Goal: Task Accomplishment & Management: Use online tool/utility

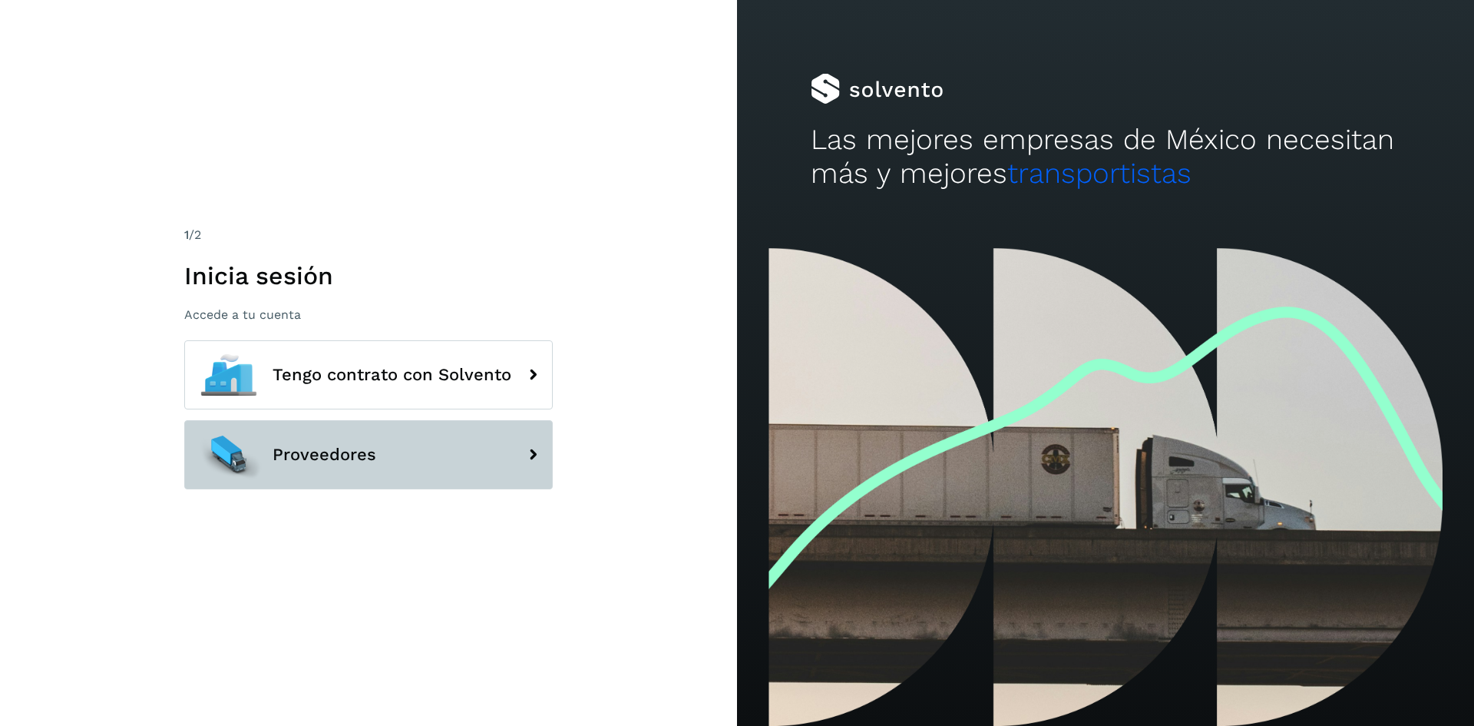
click at [415, 472] on button "Proveedores" at bounding box center [368, 454] width 369 height 69
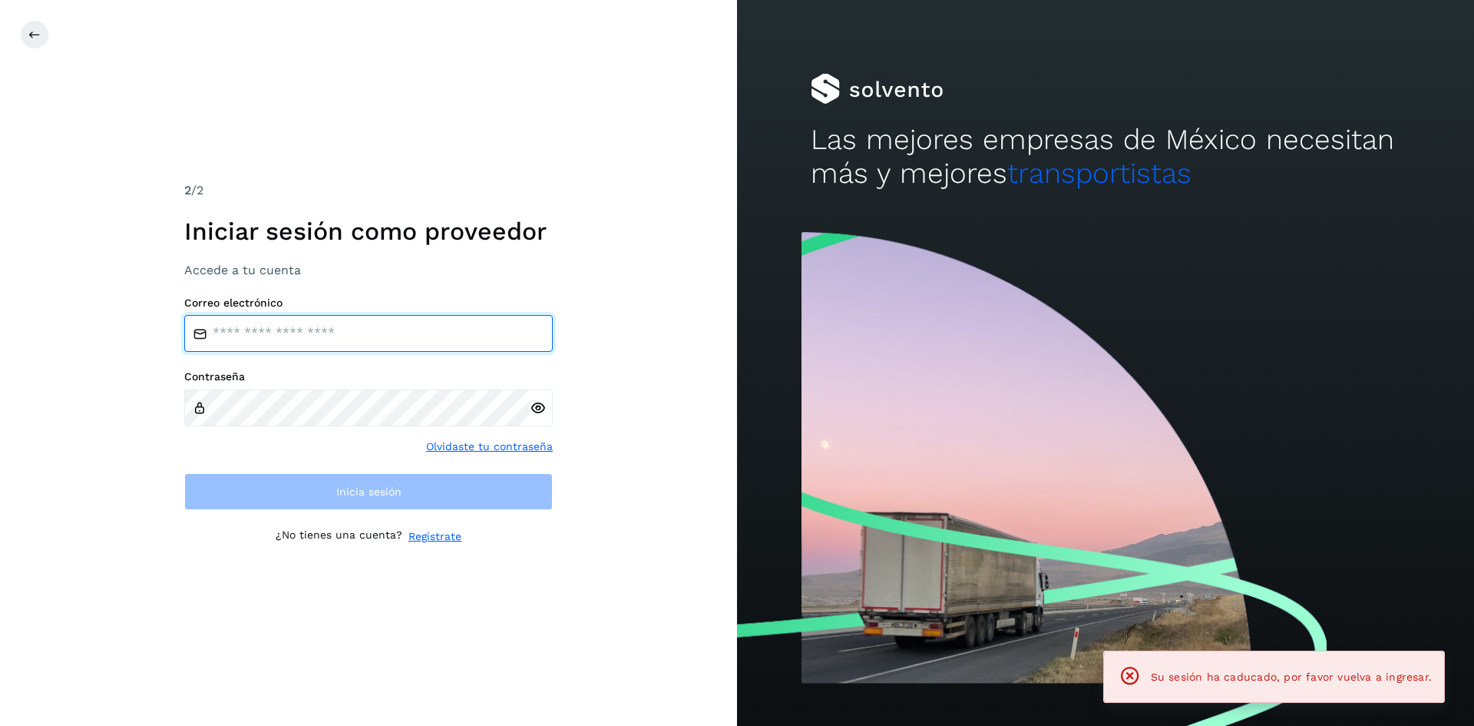
type input "**********"
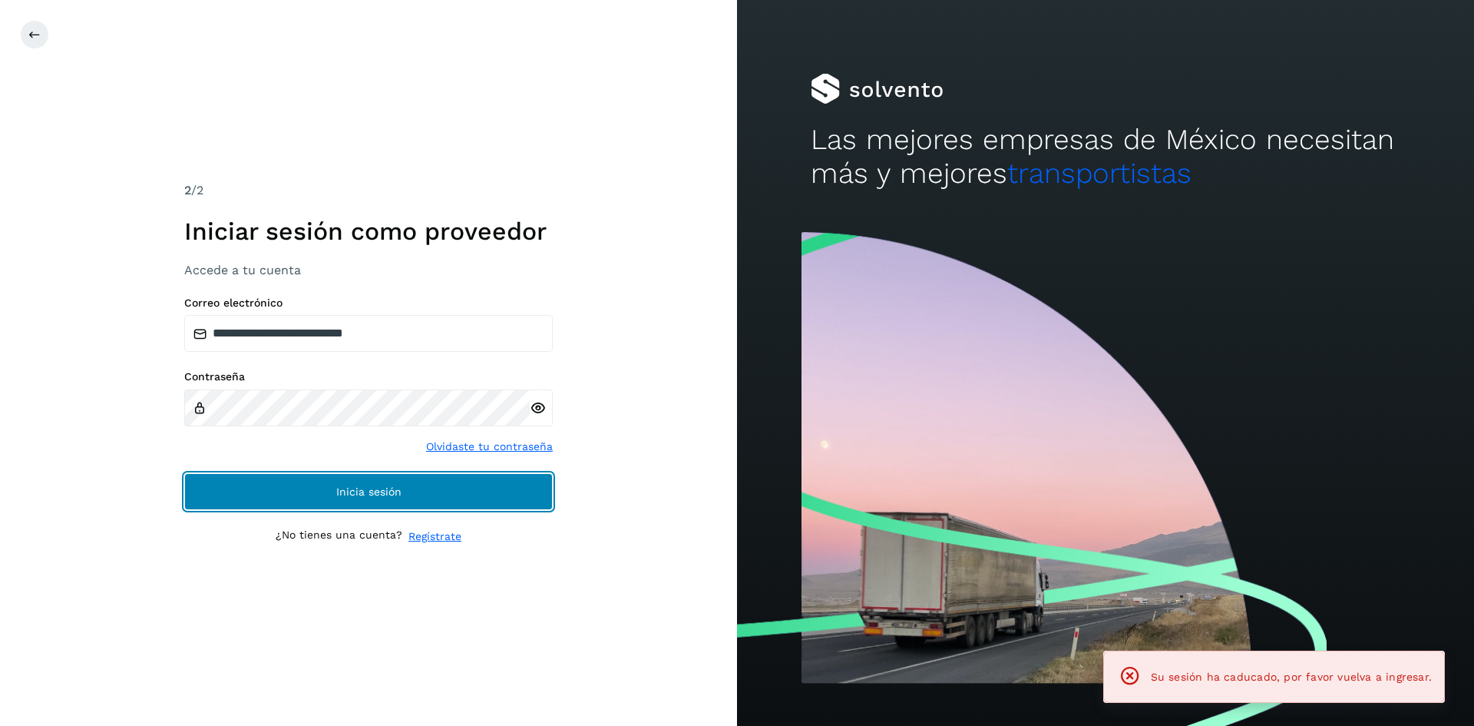
click at [341, 482] on button "Inicia sesión" at bounding box center [368, 491] width 369 height 37
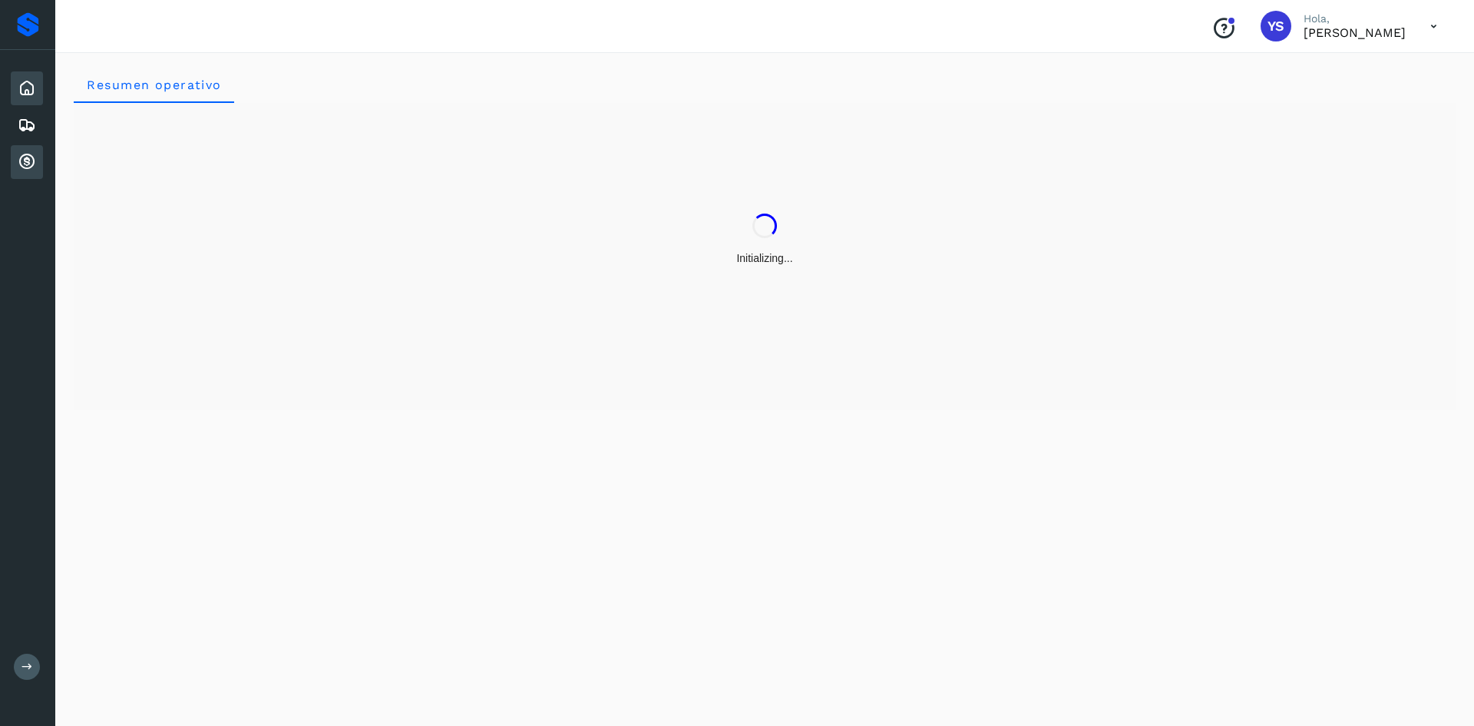
click at [21, 165] on icon at bounding box center [27, 162] width 18 height 18
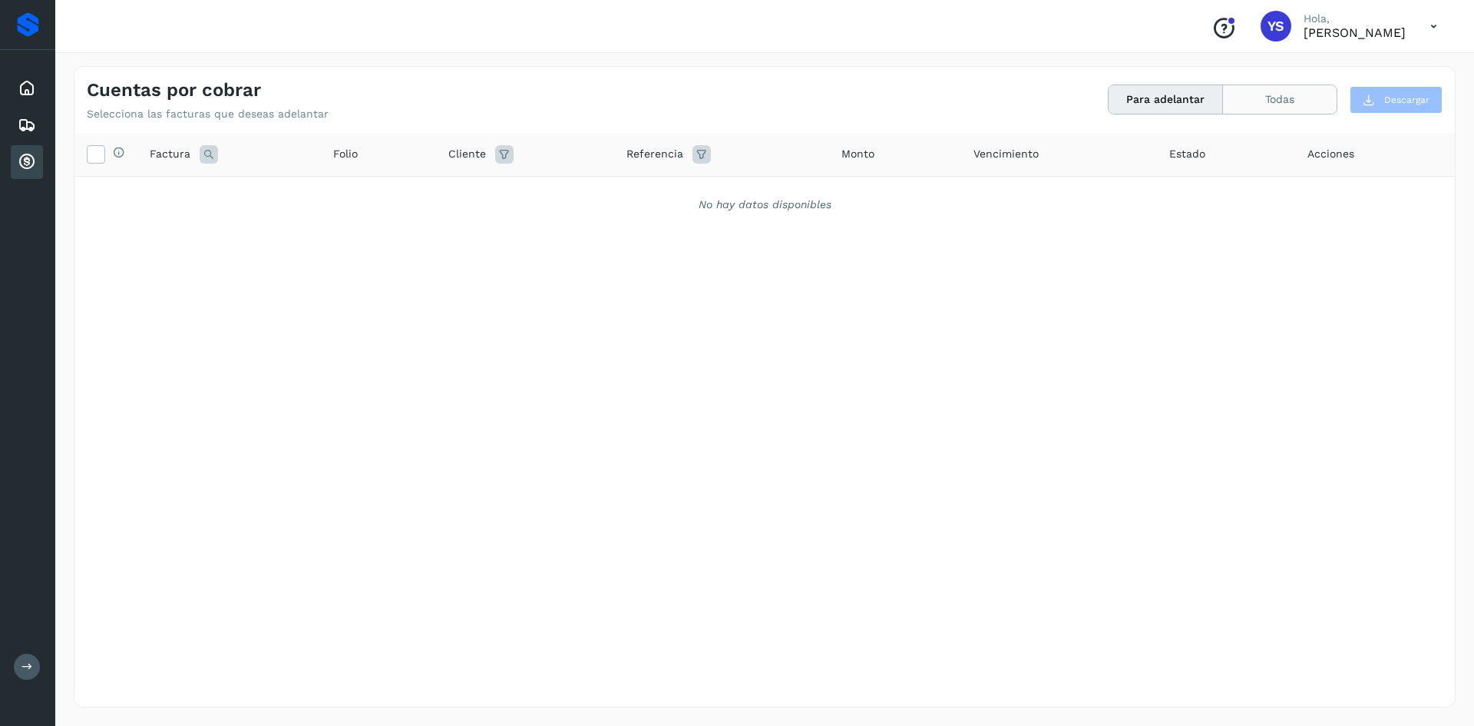
click at [1258, 106] on button "Todas" at bounding box center [1280, 99] width 114 height 28
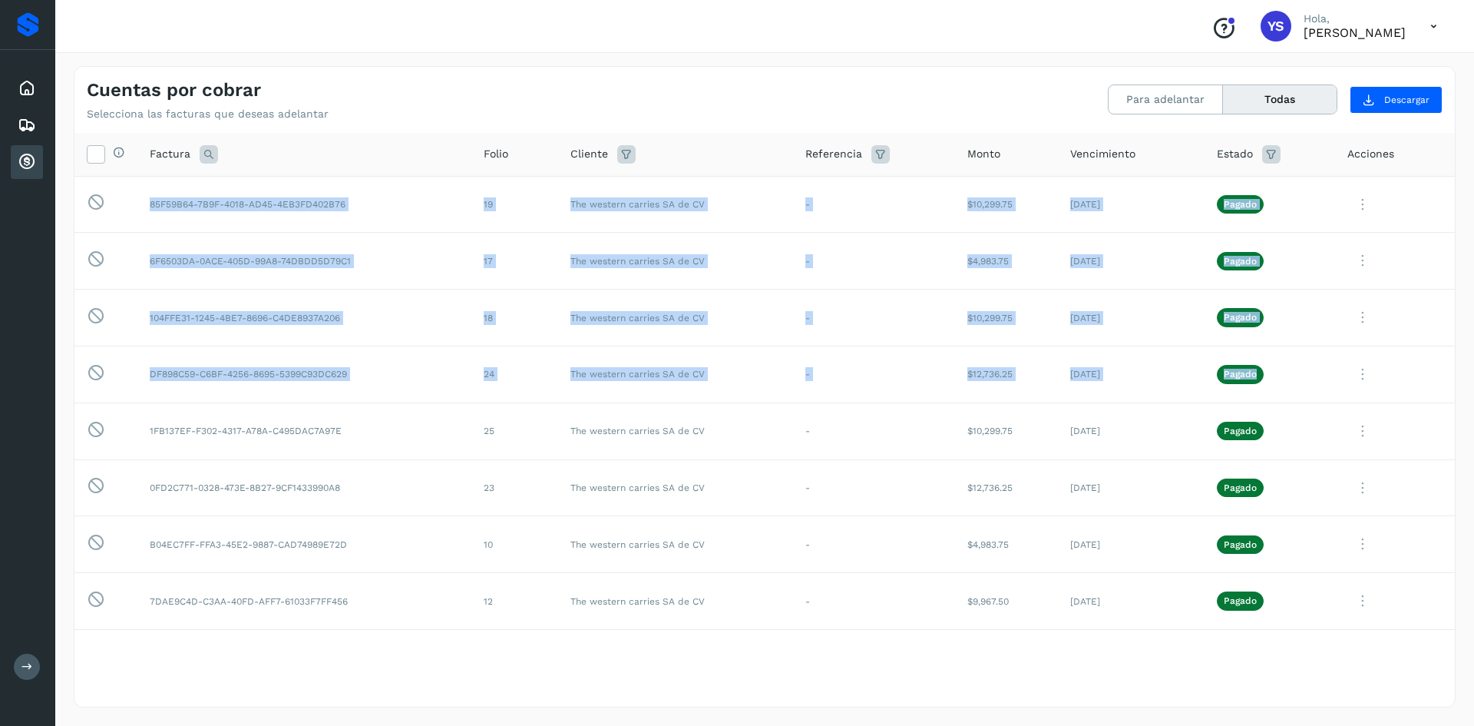
drag, startPoint x: 1443, startPoint y: 382, endPoint x: 1446, endPoint y: 508, distance: 126.0
click at [1446, 508] on div "Selecciona todas las facturas disponibles para adelanto Factura Folio Cliente R…" at bounding box center [764, 388] width 1381 height 511
click at [1432, 434] on td at bounding box center [1395, 430] width 120 height 57
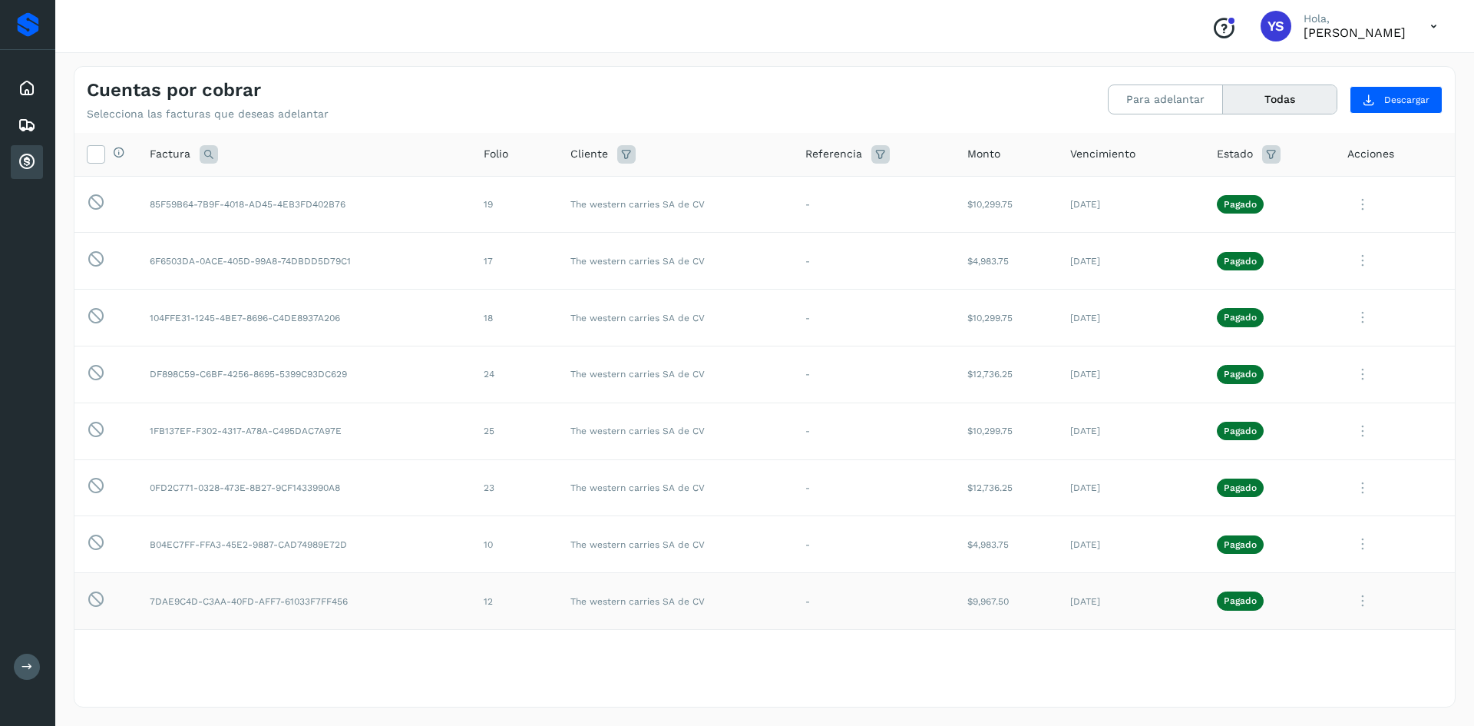
click at [1356, 599] on icon at bounding box center [1363, 600] width 31 height 31
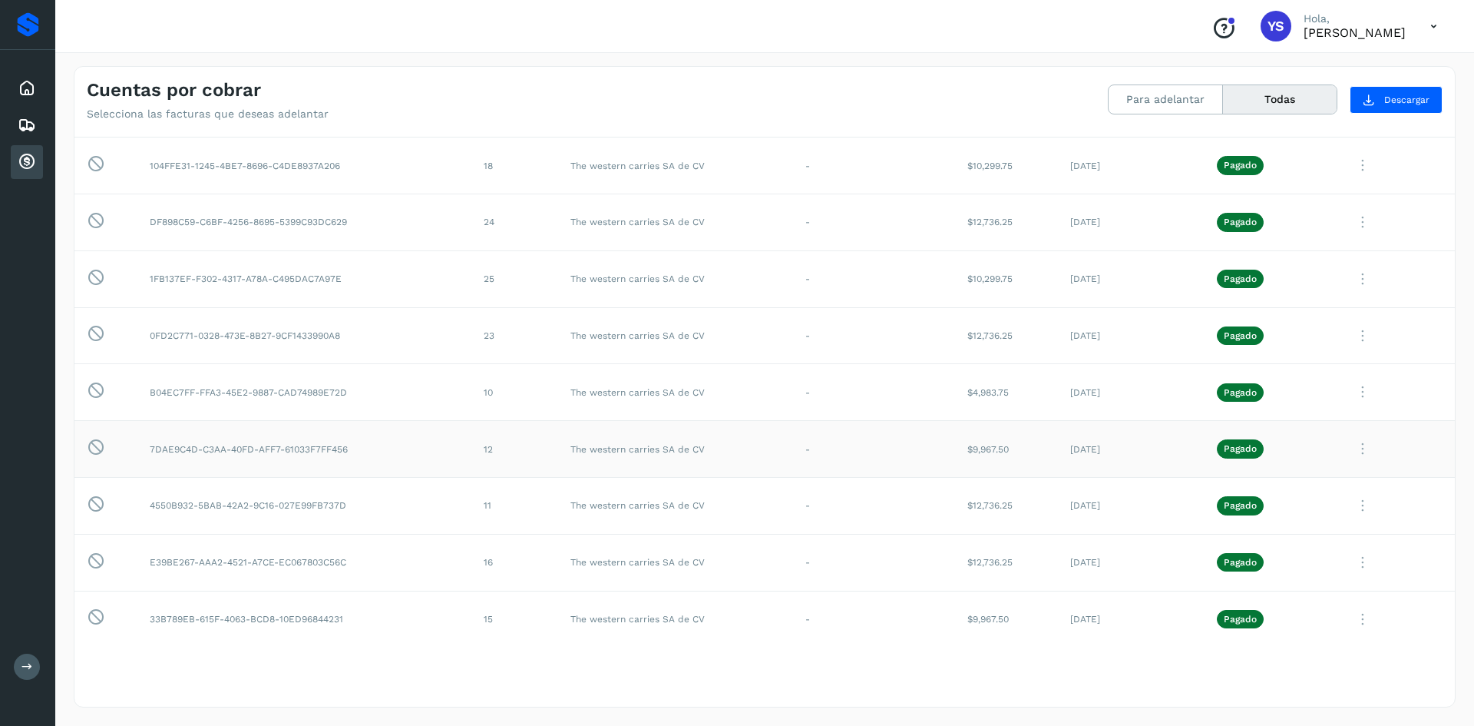
scroll to position [153, 0]
drag, startPoint x: 1447, startPoint y: 466, endPoint x: 1454, endPoint y: 660, distance: 193.6
click at [1454, 660] on div at bounding box center [737, 363] width 1474 height 726
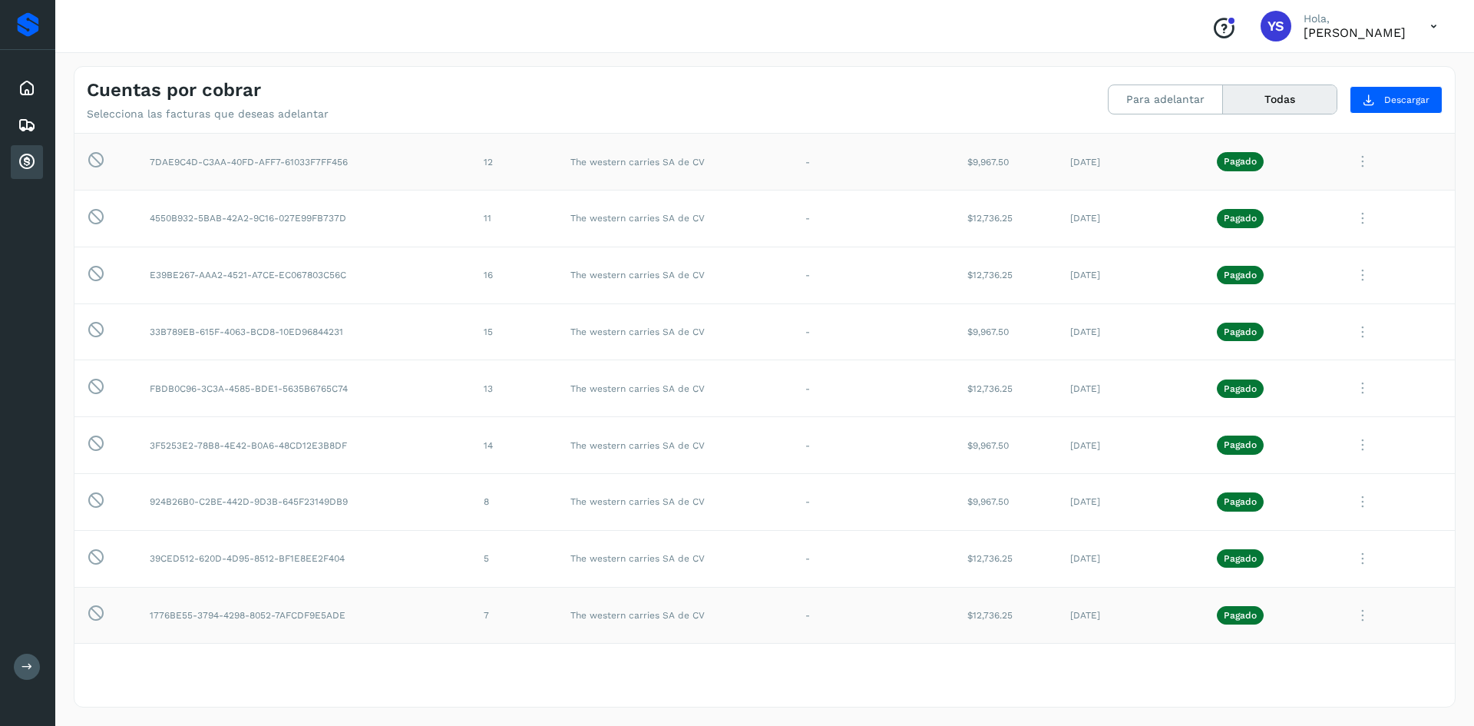
click at [1355, 614] on icon at bounding box center [1363, 615] width 31 height 31
click at [1335, 570] on button "CEP" at bounding box center [1350, 577] width 183 height 29
click at [1351, 445] on icon at bounding box center [1363, 444] width 31 height 31
click at [1319, 572] on button "CEP" at bounding box center [1350, 571] width 183 height 29
click at [1348, 223] on icon at bounding box center [1363, 218] width 31 height 31
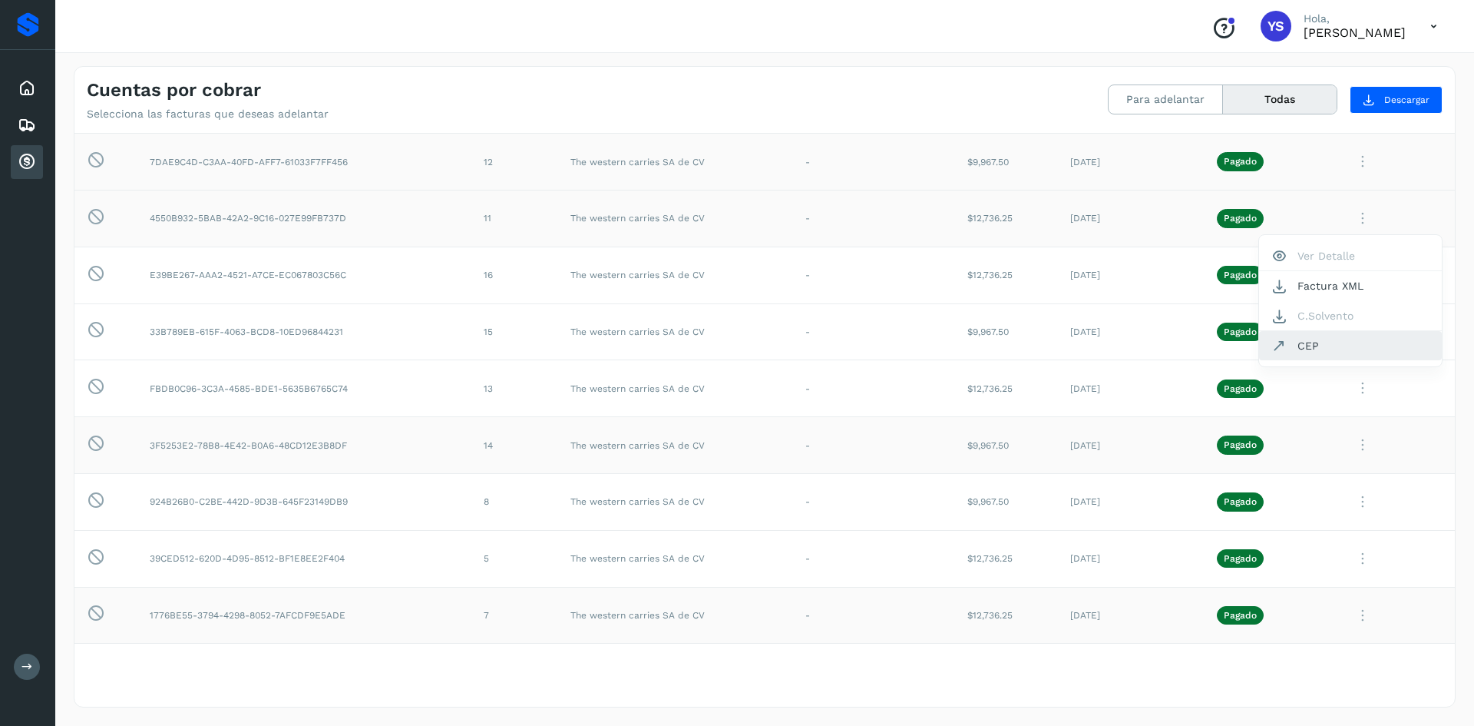
click at [1339, 347] on button "CEP" at bounding box center [1350, 345] width 183 height 29
click at [1348, 164] on icon at bounding box center [1363, 161] width 31 height 31
click at [1305, 298] on button "CEP" at bounding box center [1350, 288] width 183 height 29
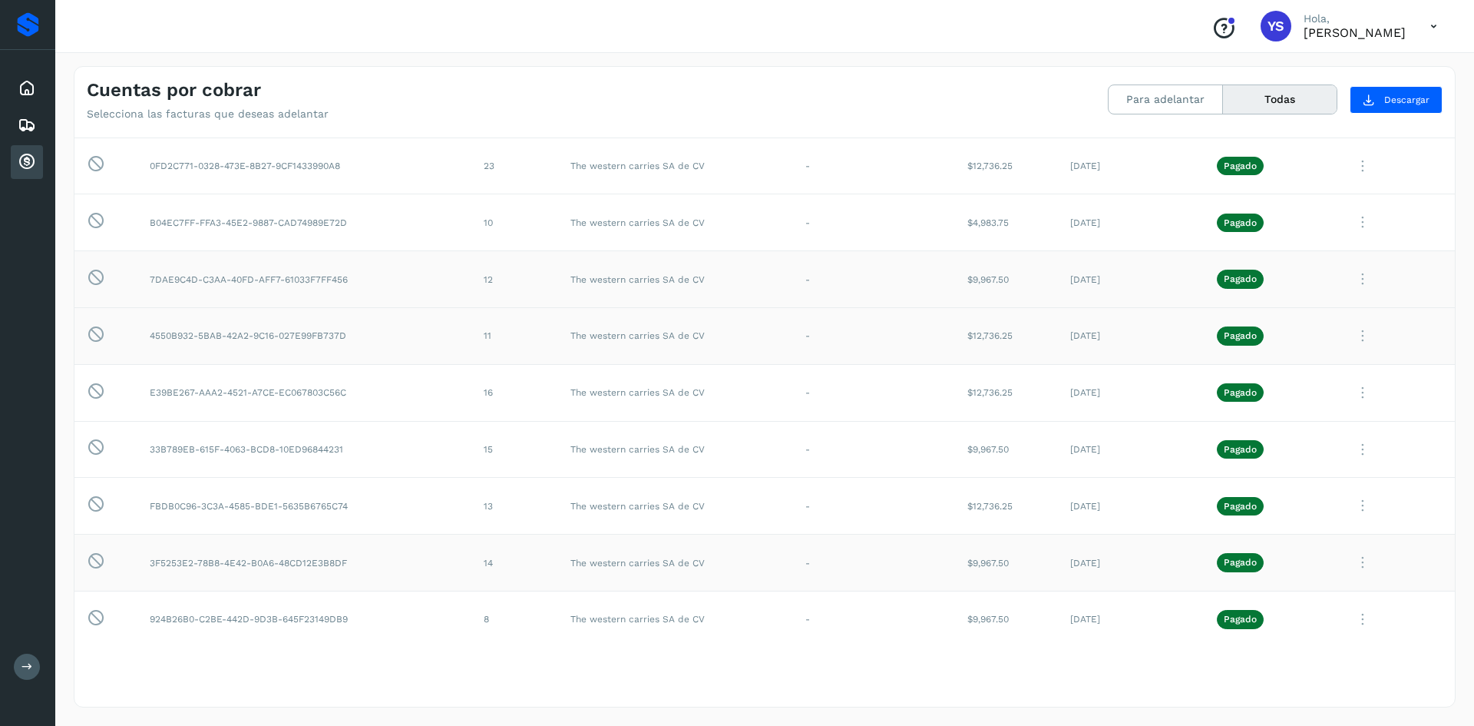
scroll to position [314, 0]
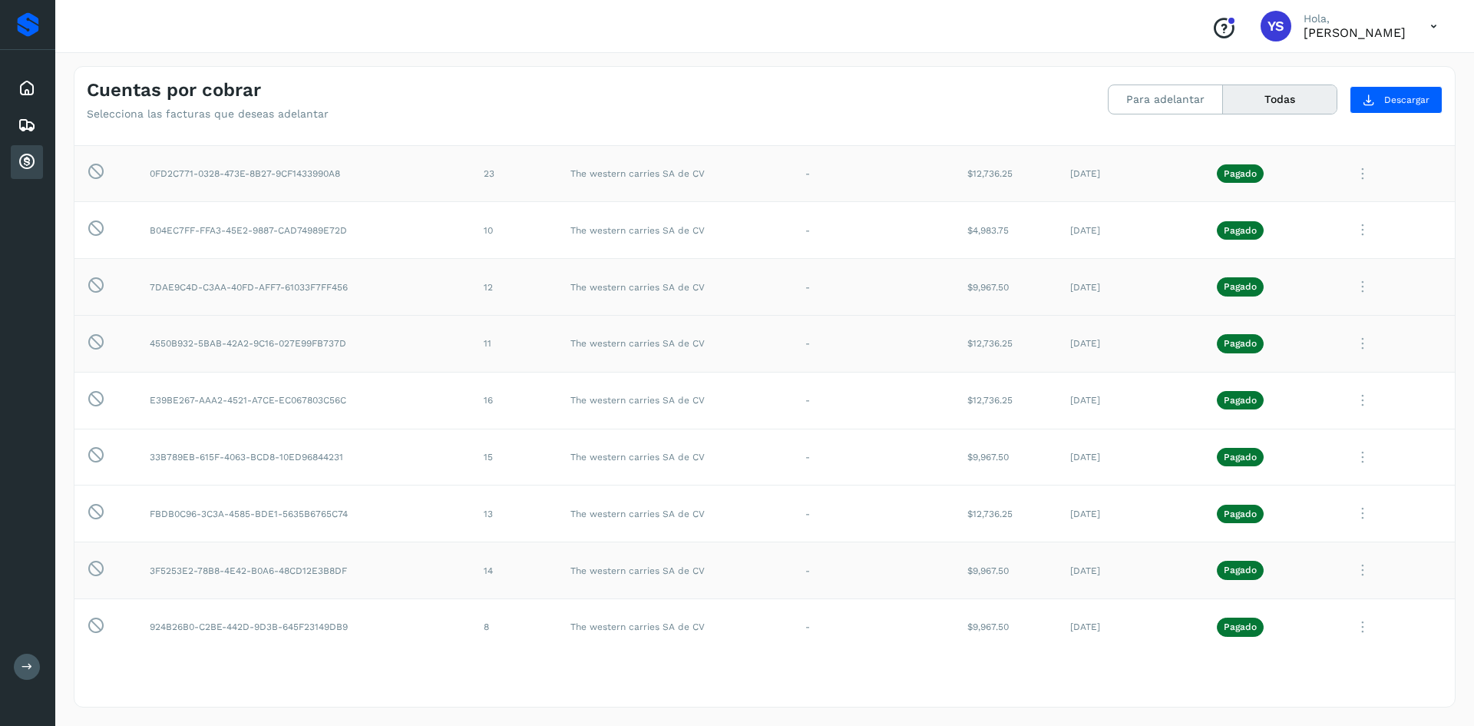
click at [1357, 174] on icon at bounding box center [1363, 173] width 31 height 31
click at [1303, 306] on button "CEP" at bounding box center [1350, 300] width 183 height 29
